Goal: Task Accomplishment & Management: Use online tool/utility

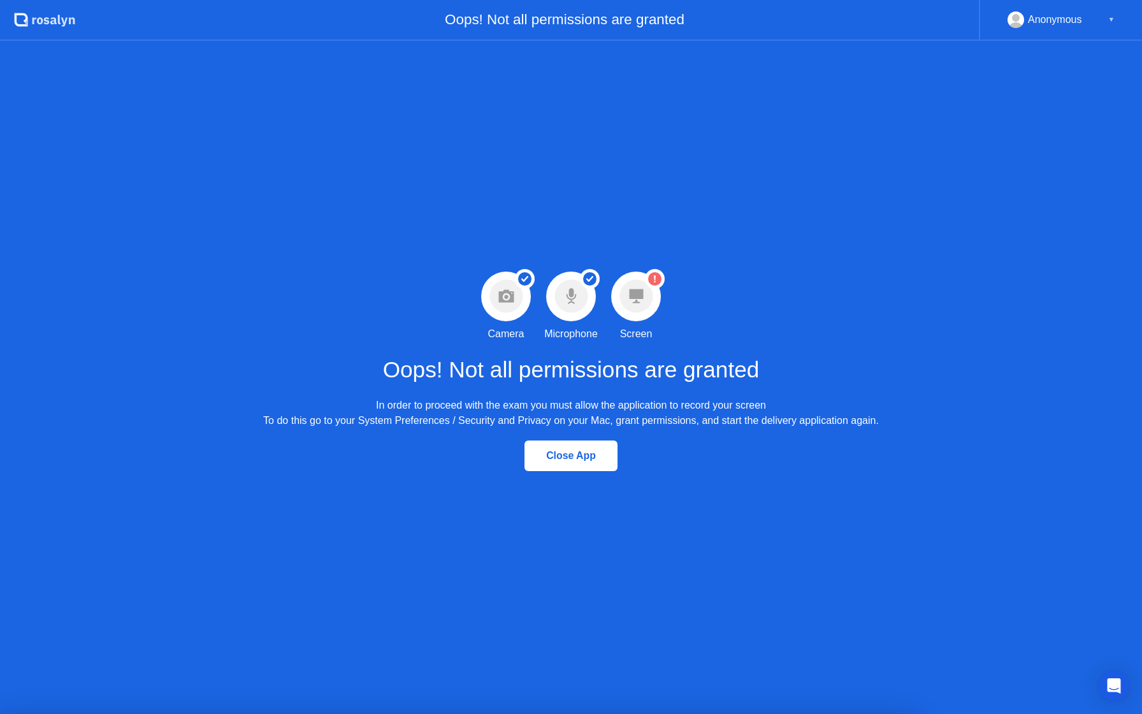
click at [653, 314] on div at bounding box center [636, 296] width 50 height 50
click at [640, 308] on circle at bounding box center [635, 296] width 33 height 33
click at [639, 308] on circle at bounding box center [635, 296] width 33 height 33
click at [637, 288] on circle at bounding box center [635, 296] width 33 height 33
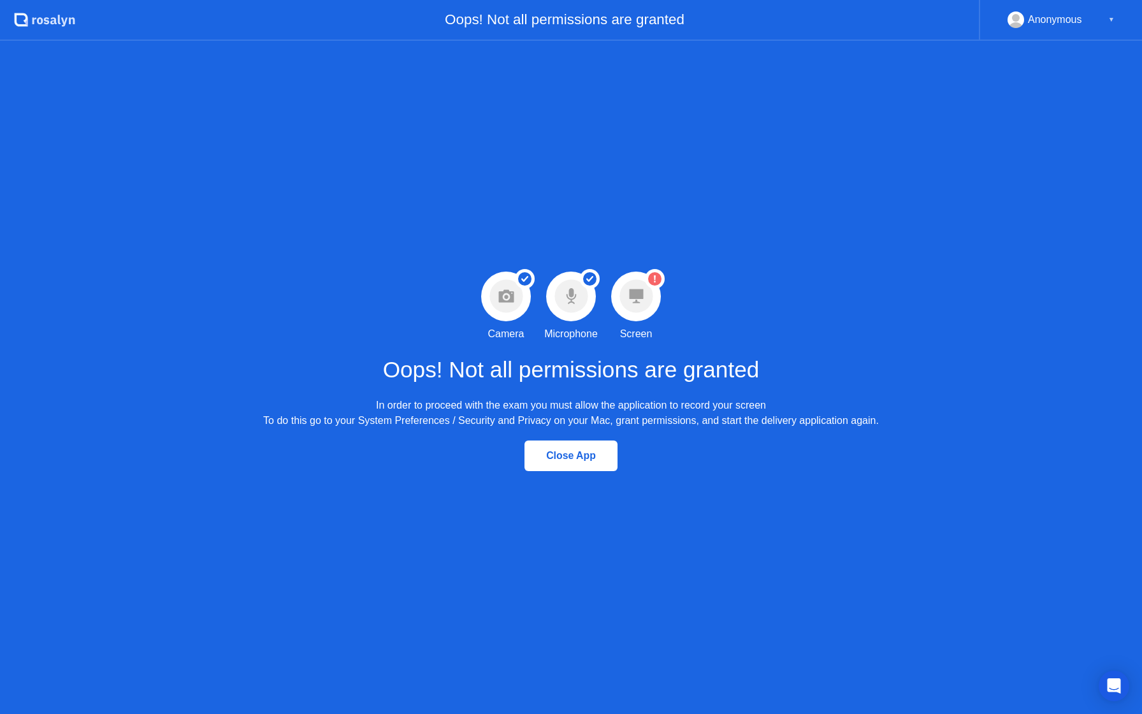
click at [657, 277] on circle at bounding box center [654, 278] width 13 height 13
click at [639, 288] on circle at bounding box center [635, 296] width 33 height 33
click at [642, 292] on icon at bounding box center [636, 296] width 14 height 14
click at [665, 347] on div "Oops! Not all permissions are granted In order to proceed with the exam you mus…" at bounding box center [571, 385] width 616 height 87
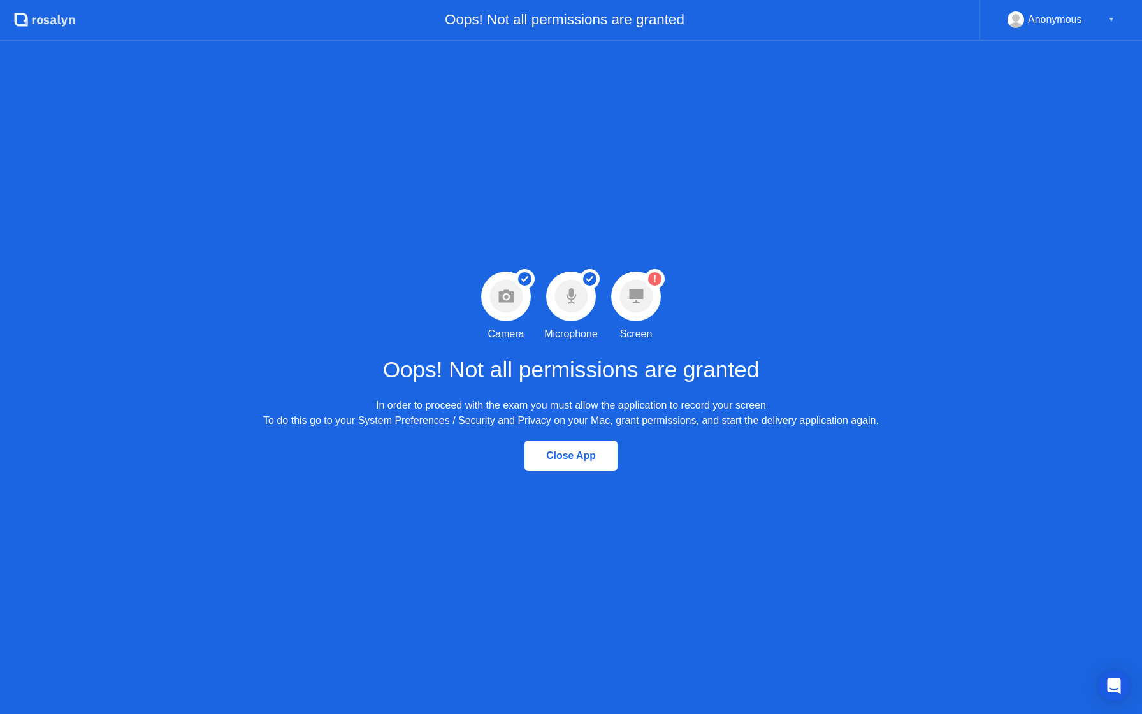
click at [627, 287] on circle at bounding box center [635, 296] width 33 height 33
click at [635, 309] on circle at bounding box center [635, 296] width 33 height 33
click at [538, 278] on div "Success Microphone permission granted Microphone" at bounding box center [570, 306] width 65 height 70
click at [571, 460] on div "Close App" at bounding box center [570, 455] width 85 height 11
